Goal: Task Accomplishment & Management: Manage account settings

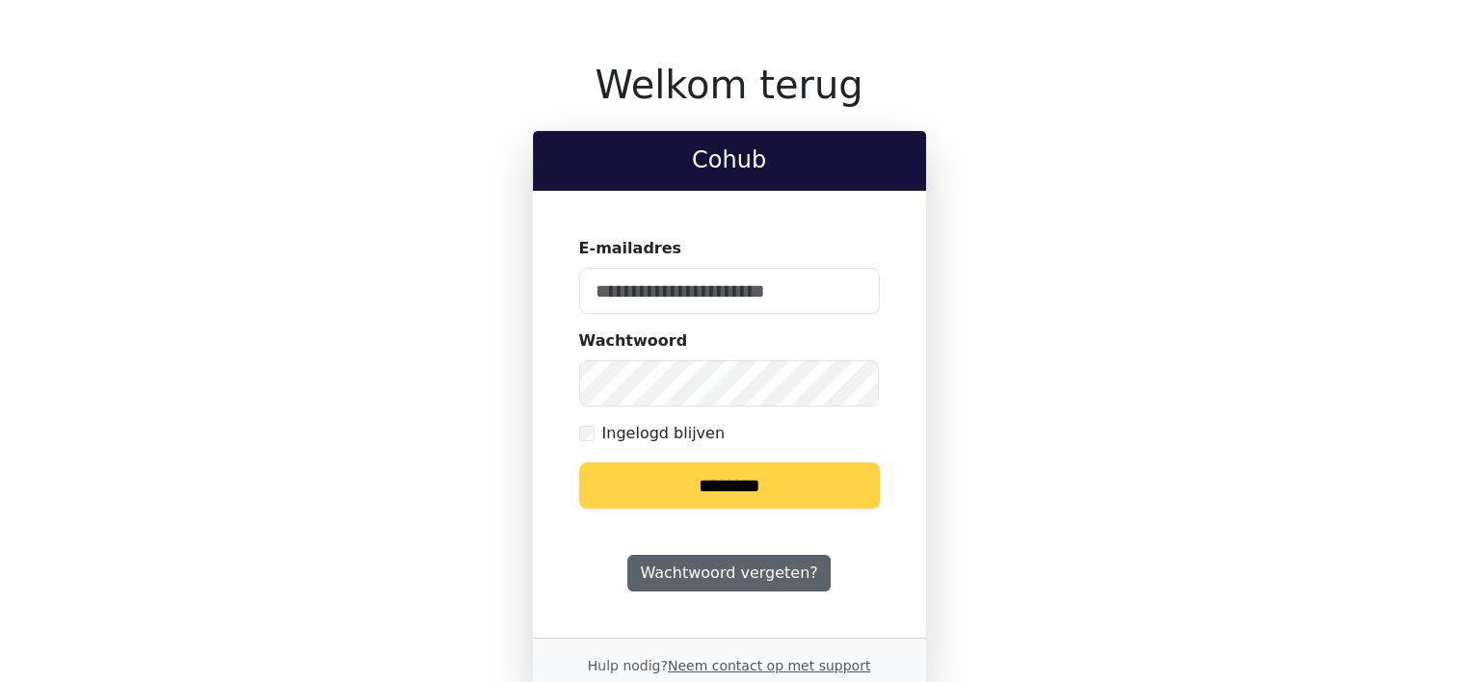
scroll to position [55, 0]
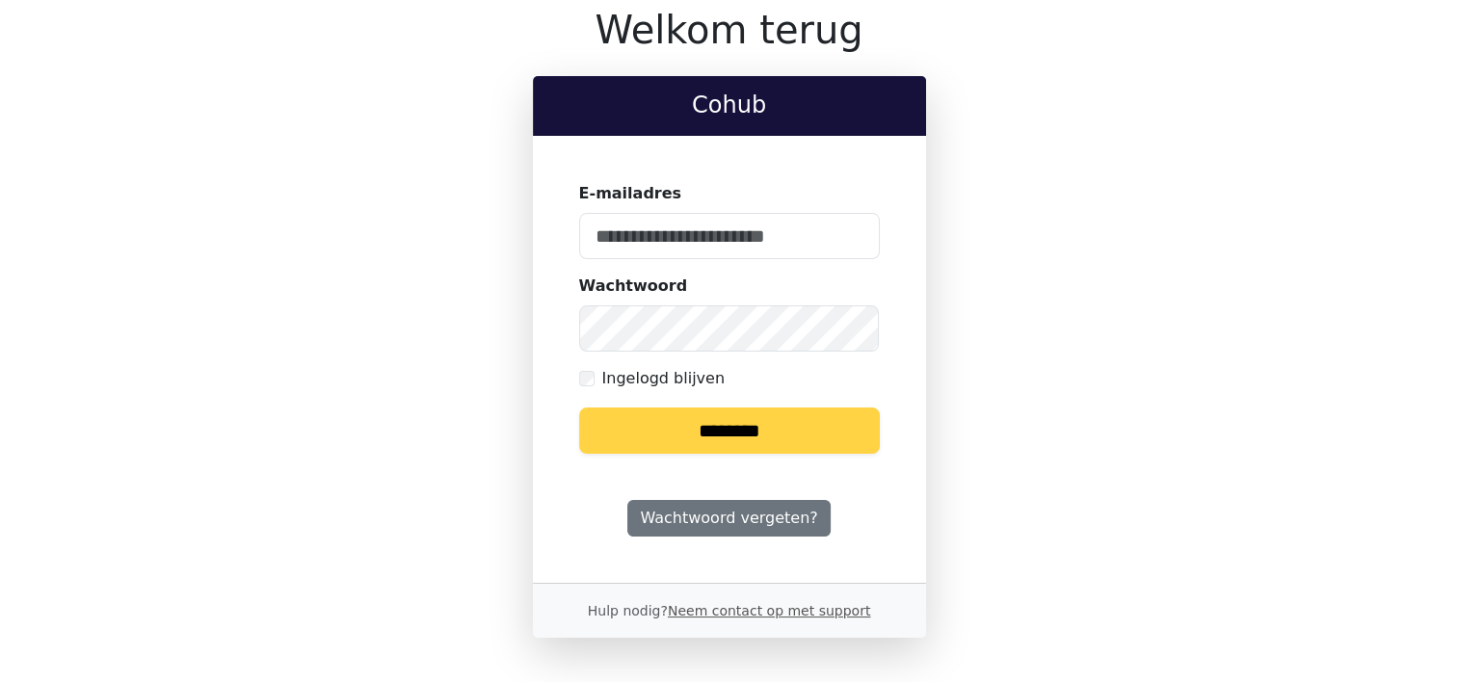
type input "**********"
click at [1128, 492] on div "**********" at bounding box center [729, 322] width 1249 height 631
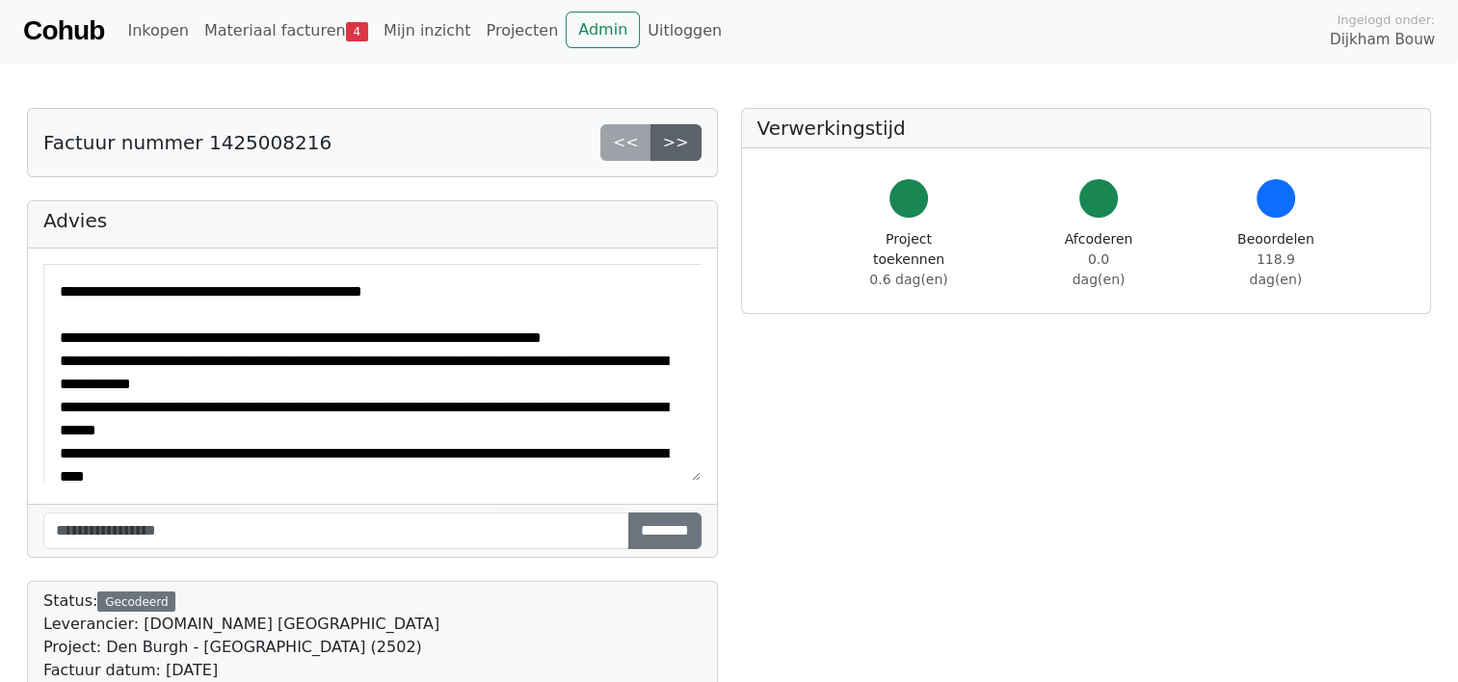
click at [674, 145] on link ">>" at bounding box center [675, 142] width 51 height 37
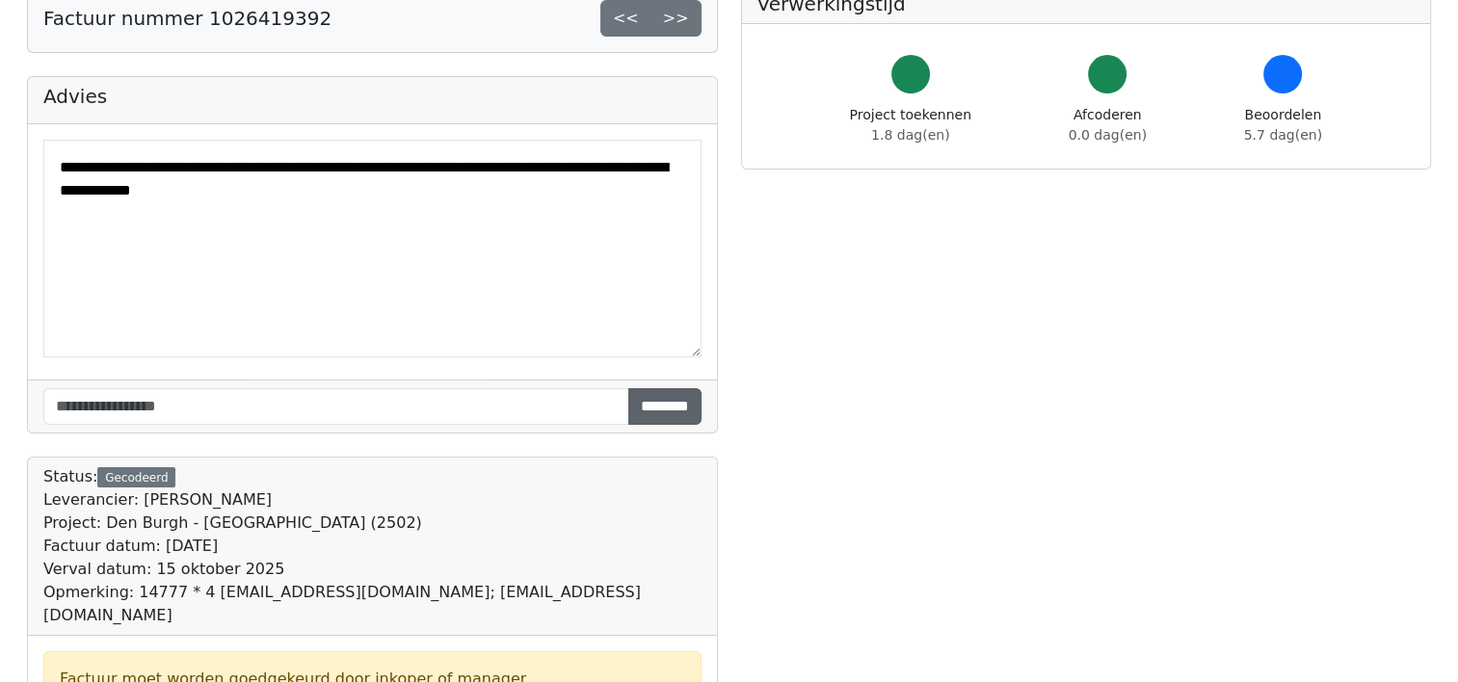
scroll to position [71, 0]
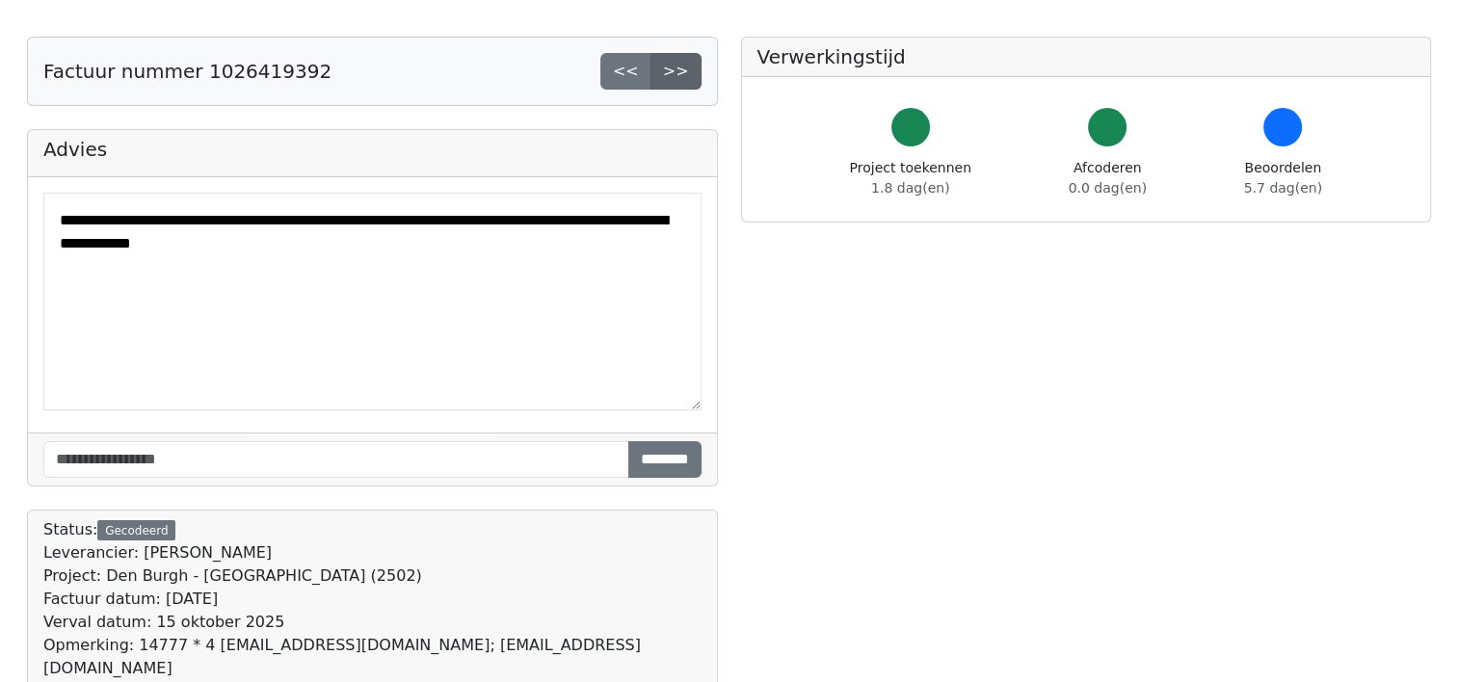
click at [686, 78] on link ">>" at bounding box center [675, 71] width 51 height 37
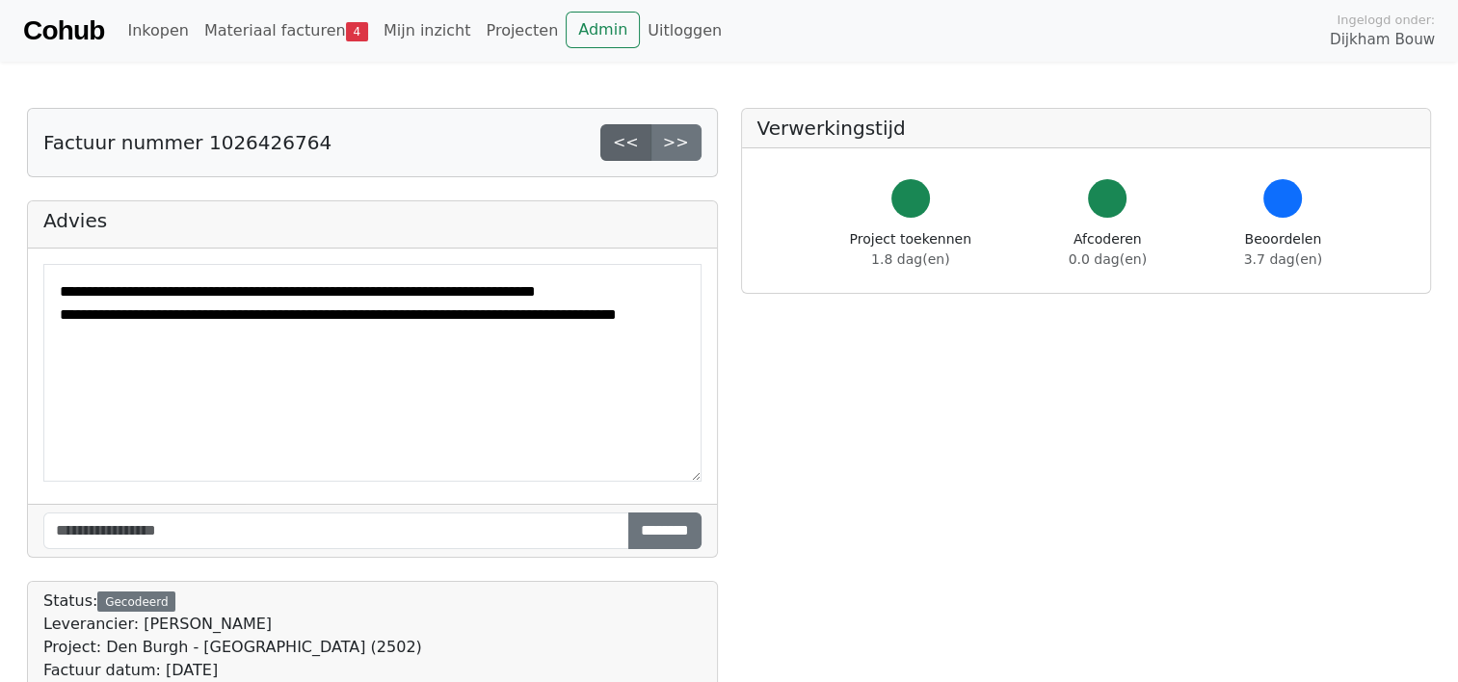
click at [628, 143] on link "<<" at bounding box center [625, 142] width 51 height 37
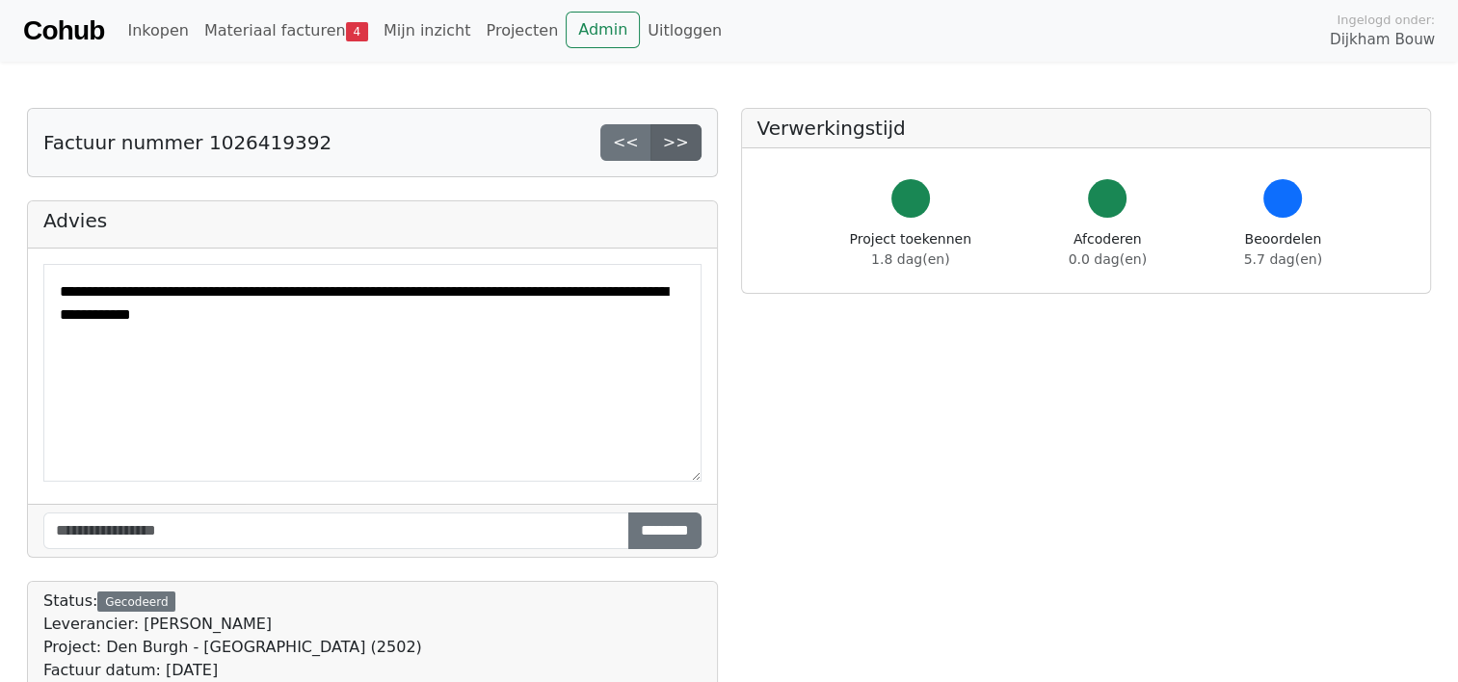
click at [687, 137] on link ">>" at bounding box center [675, 142] width 51 height 37
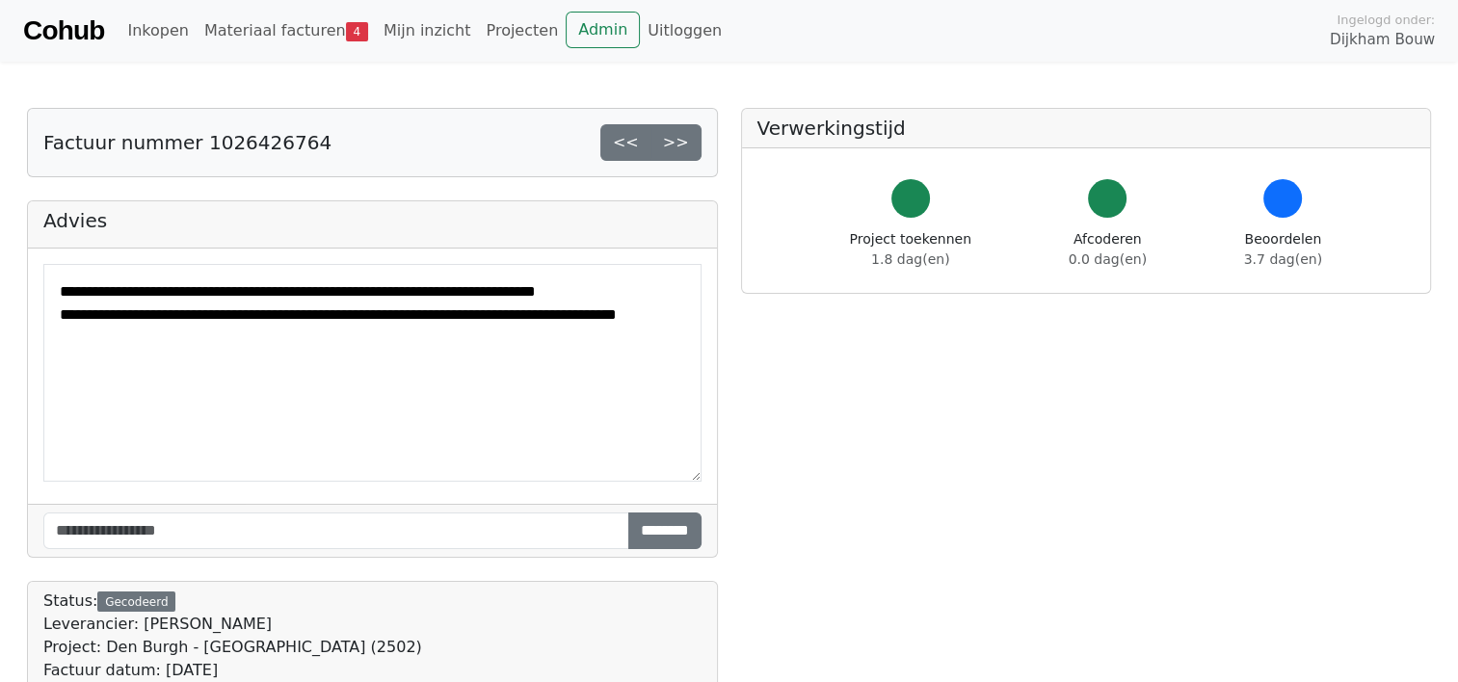
click at [684, 140] on link ">>" at bounding box center [675, 142] width 51 height 37
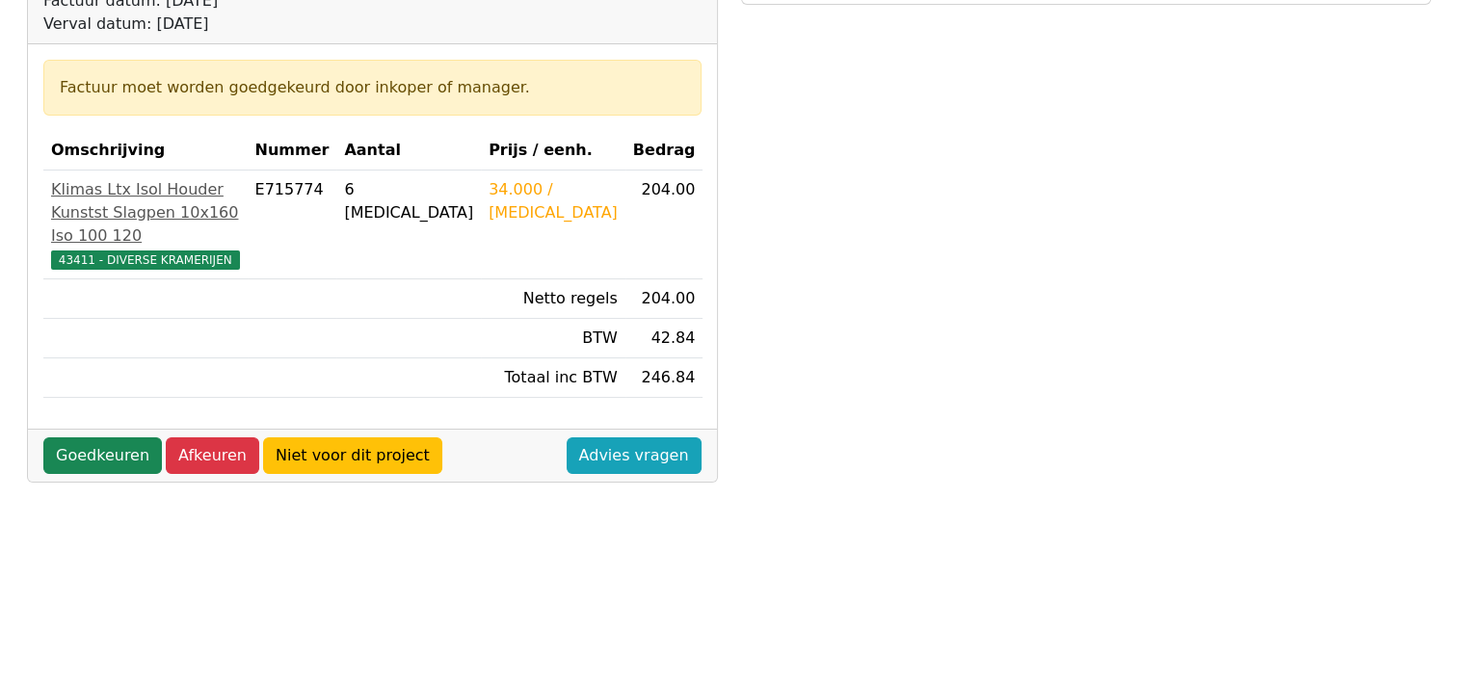
scroll to position [385, 0]
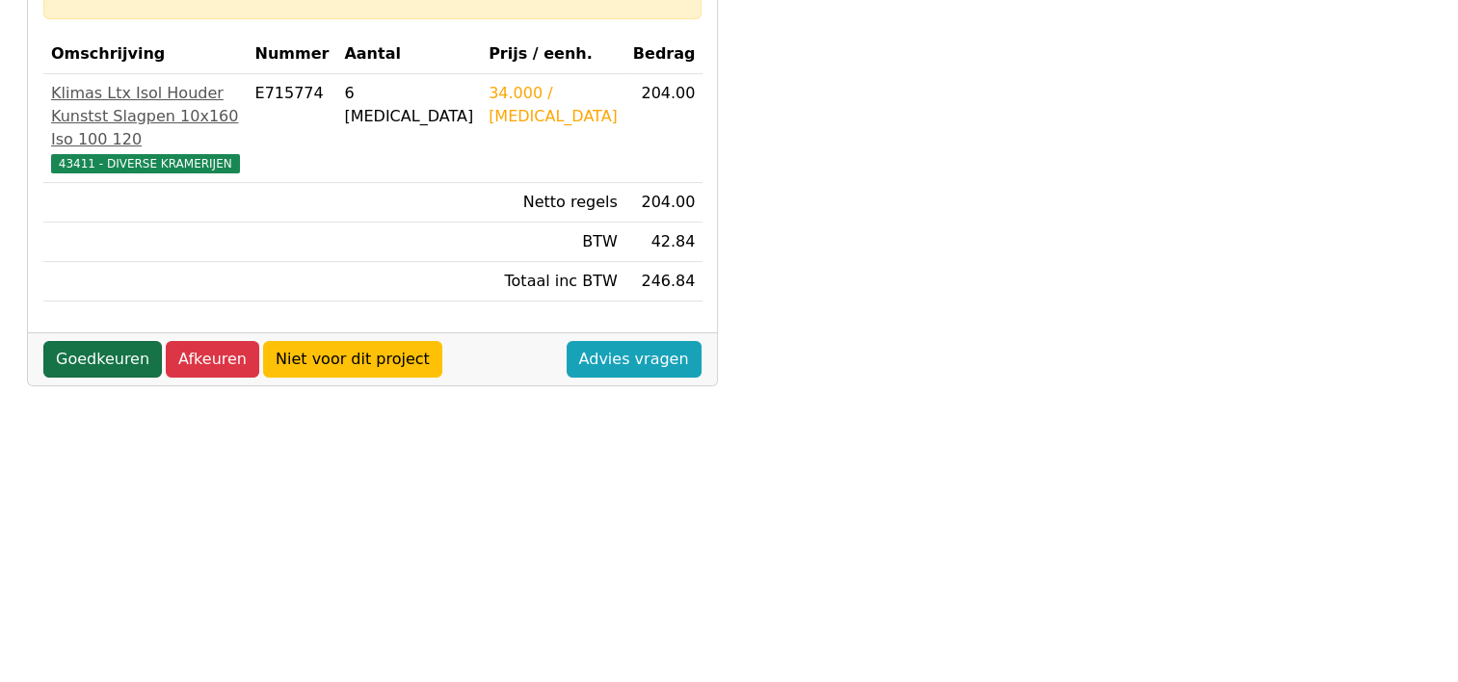
click at [85, 378] on link "Goedkeuren" at bounding box center [102, 359] width 119 height 37
